Goal: Navigation & Orientation: Go to known website

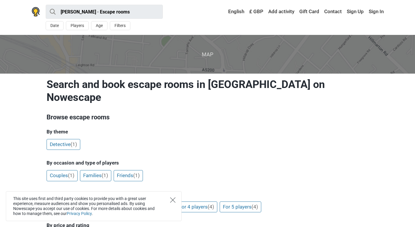
click at [171, 200] on icon "Close" at bounding box center [172, 199] width 5 height 5
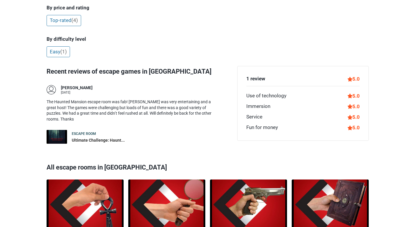
scroll to position [234, 0]
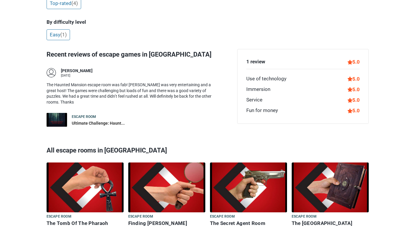
click at [156, 176] on img at bounding box center [166, 187] width 77 height 50
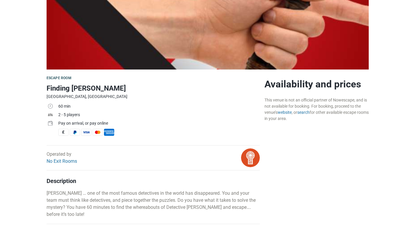
scroll to position [117, 0]
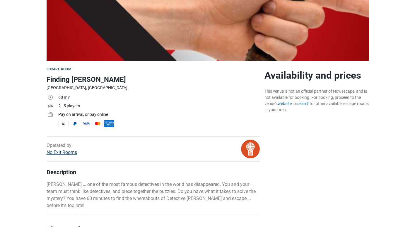
click at [65, 152] on link "No Exit Rooms" at bounding box center [62, 152] width 30 height 6
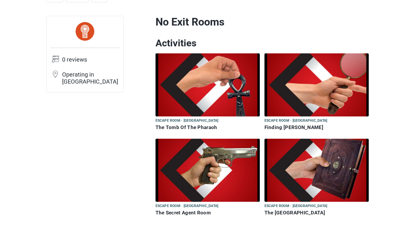
scroll to position [59, 0]
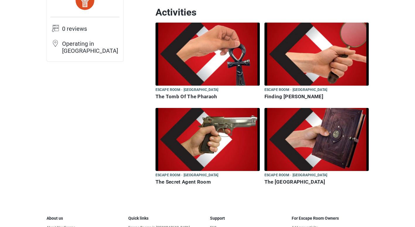
click at [301, 75] on img at bounding box center [317, 54] width 104 height 63
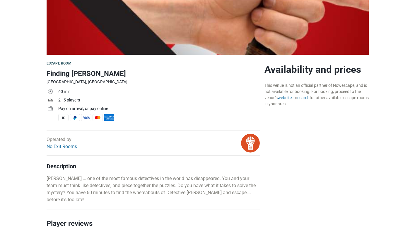
scroll to position [122, 0]
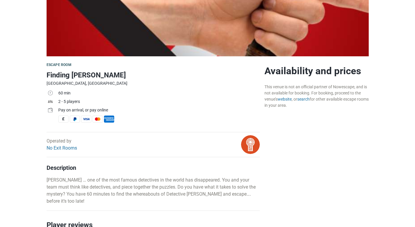
drag, startPoint x: 113, startPoint y: 109, endPoint x: 56, endPoint y: 109, distance: 57.1
click at [56, 109] on tr "Pay on arrival, or pay online £" at bounding box center [153, 115] width 213 height 18
drag, startPoint x: 56, startPoint y: 109, endPoint x: 159, endPoint y: 108, distance: 102.9
click at [159, 108] on div "Pay on arrival, or pay online" at bounding box center [159, 110] width 202 height 6
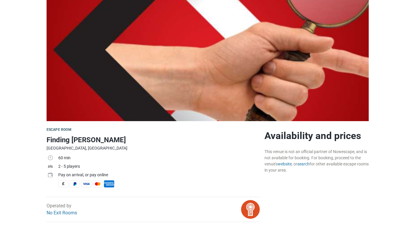
scroll to position [88, 0]
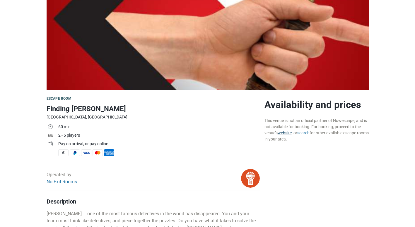
click at [289, 133] on link "website" at bounding box center [285, 132] width 14 height 5
